Goal: Find specific page/section

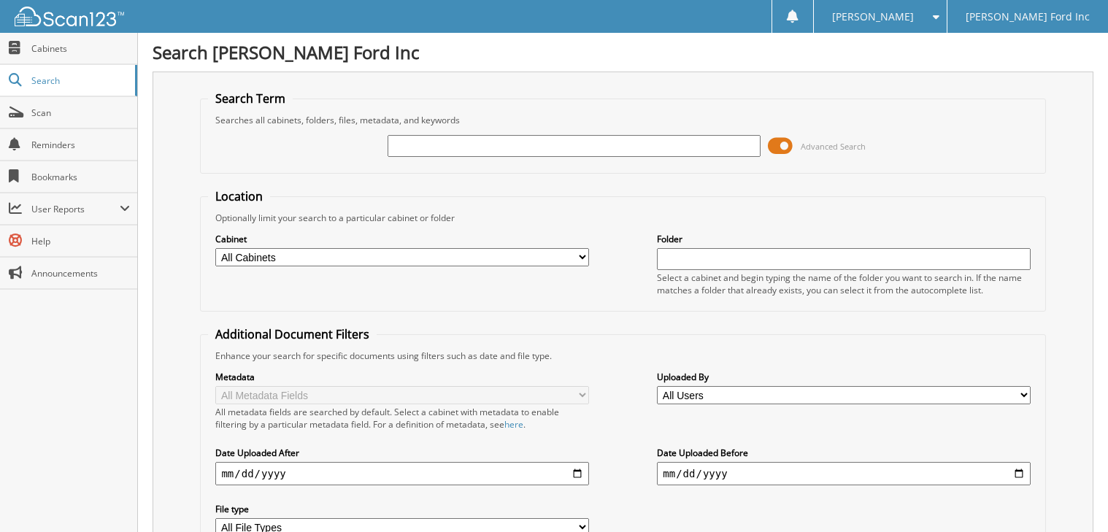
click at [780, 144] on span at bounding box center [780, 146] width 25 height 22
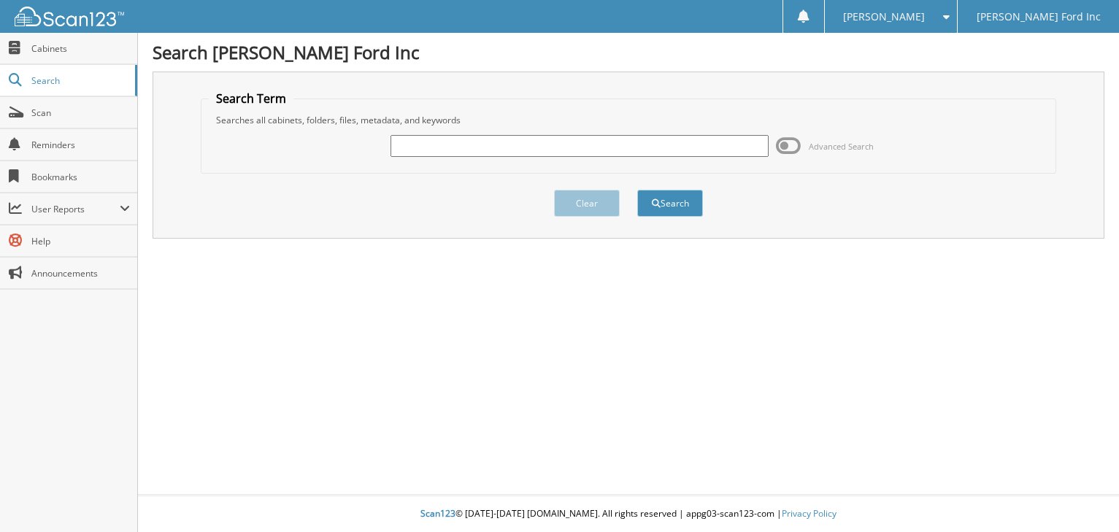
click at [553, 153] on input "text" at bounding box center [580, 146] width 378 height 22
click at [404, 147] on input "6R5507952" at bounding box center [580, 146] width 378 height 22
type input "R5507952"
click at [662, 204] on button "Search" at bounding box center [670, 203] width 66 height 27
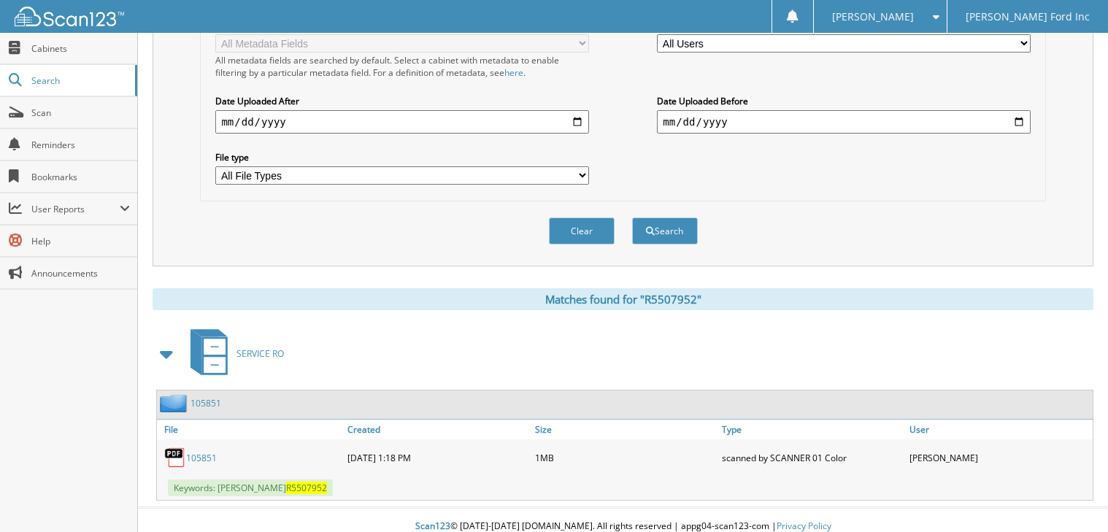
scroll to position [365, 0]
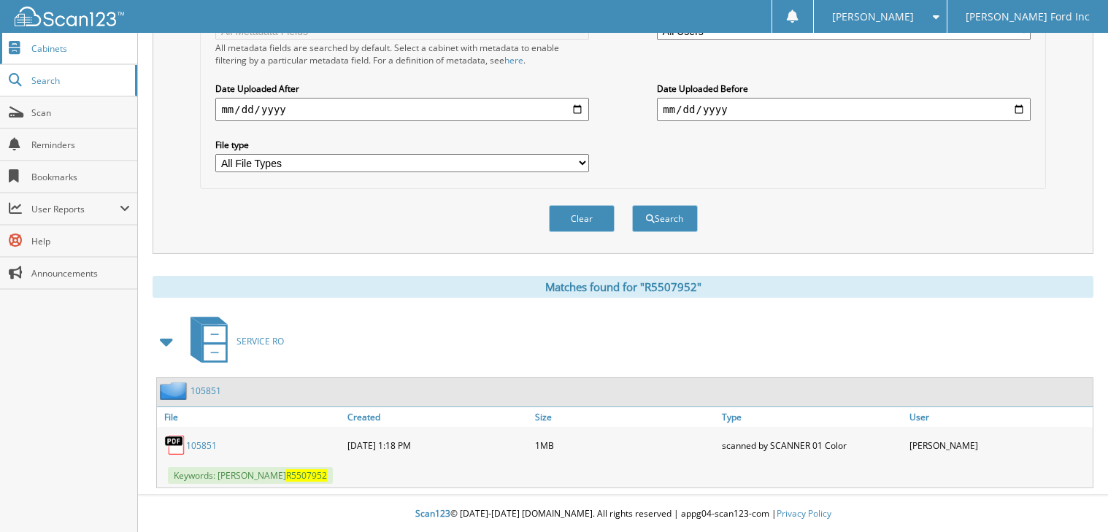
click at [55, 42] on span "Cabinets" at bounding box center [80, 48] width 99 height 12
